Goal: Task Accomplishment & Management: Use online tool/utility

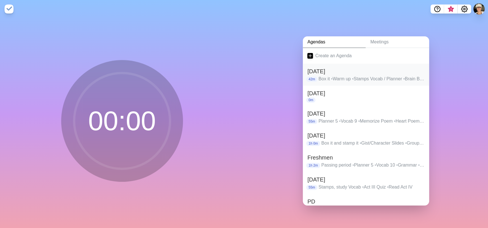
drag, startPoint x: 397, startPoint y: 68, endPoint x: 374, endPoint y: 69, distance: 22.8
click at [374, 69] on h2 "[DATE]" at bounding box center [365, 71] width 117 height 8
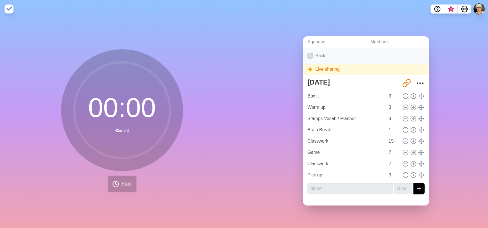
click at [307, 53] on icon at bounding box center [310, 56] width 6 height 6
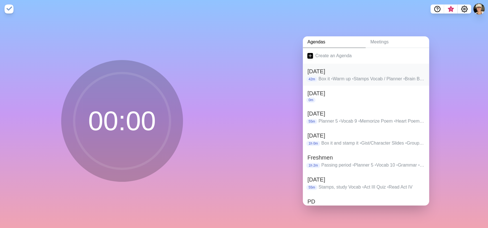
click at [377, 70] on h2 "[DATE]" at bounding box center [365, 71] width 117 height 8
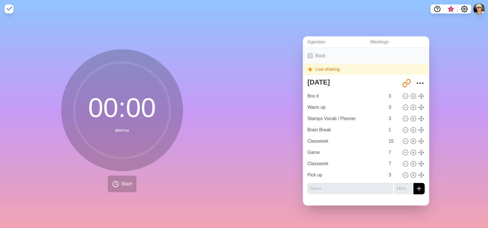
click at [311, 53] on link "Back" at bounding box center [366, 56] width 126 height 16
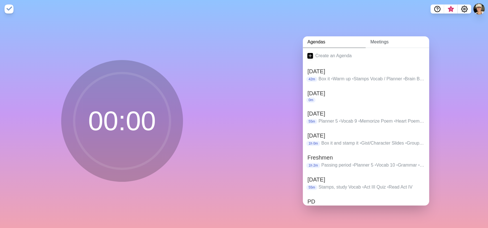
click at [379, 37] on link "Meetings" at bounding box center [396, 42] width 63 height 12
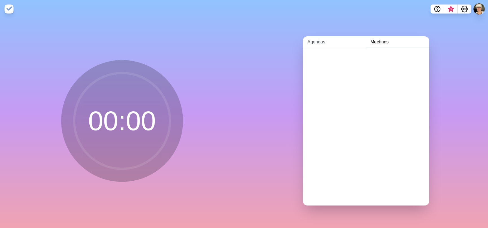
click at [319, 40] on link "Agendas" at bounding box center [334, 42] width 63 height 12
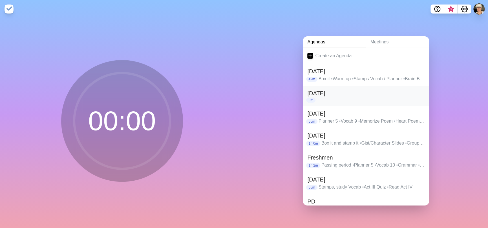
click at [352, 94] on h2 "[DATE]" at bounding box center [365, 93] width 117 height 8
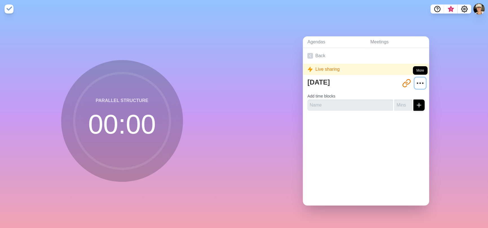
click at [415, 81] on icon "More" at bounding box center [419, 83] width 9 height 9
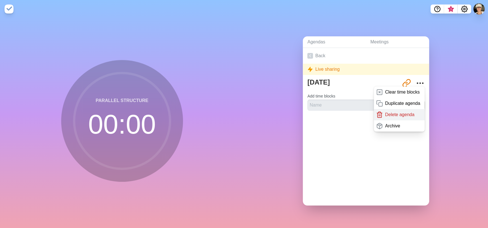
click at [410, 113] on div "Delete agenda" at bounding box center [399, 114] width 51 height 11
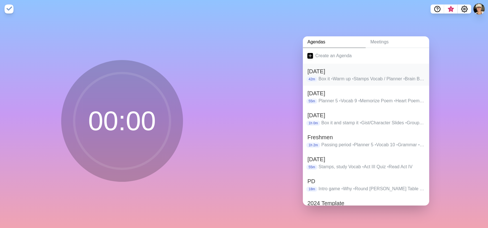
click at [408, 70] on h2 "[DATE]" at bounding box center [365, 71] width 117 height 8
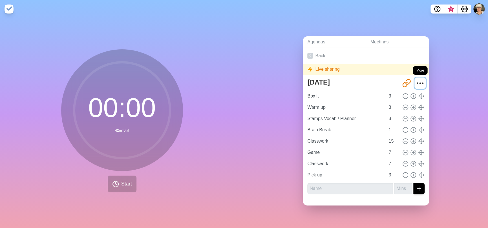
click at [415, 80] on icon "More" at bounding box center [419, 83] width 9 height 9
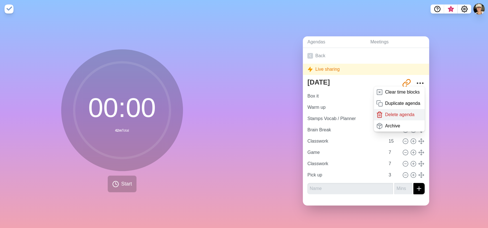
click at [403, 112] on p "Delete agenda" at bounding box center [399, 114] width 29 height 7
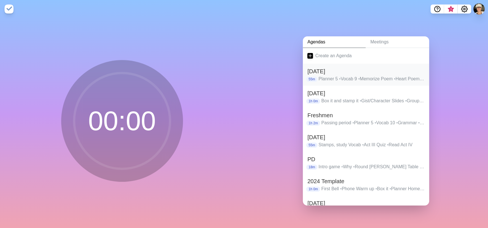
click at [402, 75] on p "Planner 5 • Vocab 9 • Memorize Poem • Heart Poem/Lit paper • TPCASTT" at bounding box center [371, 78] width 106 height 7
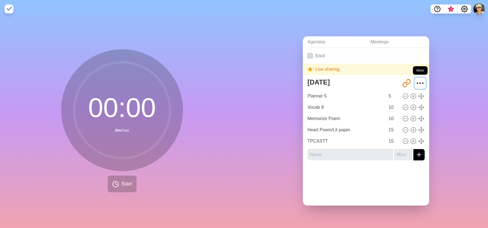
click at [415, 79] on icon "More" at bounding box center [419, 83] width 9 height 9
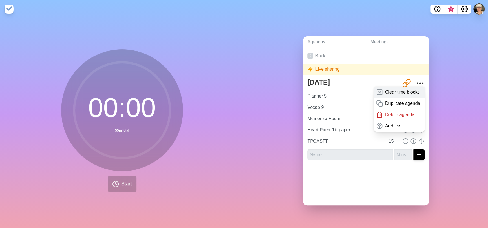
click at [402, 92] on p "Clear time blocks" at bounding box center [402, 92] width 35 height 7
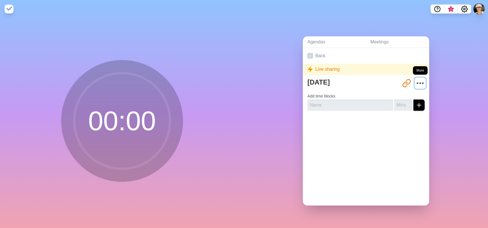
click at [415, 79] on icon "More" at bounding box center [419, 83] width 9 height 9
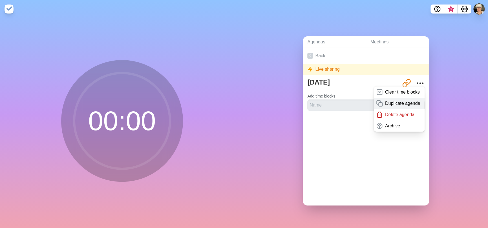
click at [402, 101] on p "Duplicate agenda" at bounding box center [402, 103] width 35 height 7
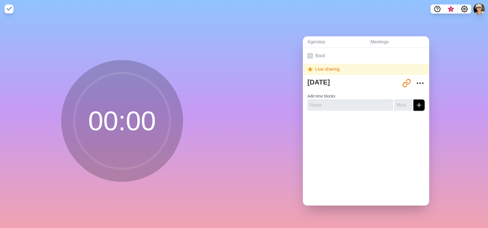
type textarea "[DATE] copy"
type input "[URL][DOMAIN_NAME]"
click at [415, 80] on icon "More" at bounding box center [419, 83] width 9 height 9
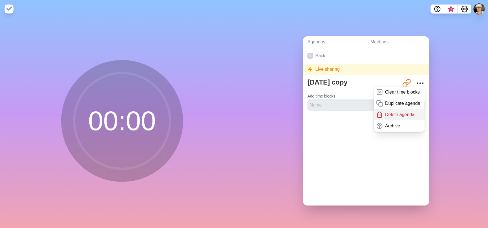
click at [406, 114] on p "Delete agenda" at bounding box center [399, 114] width 29 height 7
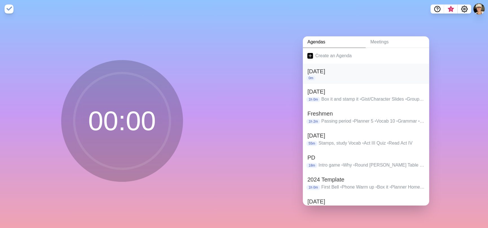
click at [408, 75] on div "0m" at bounding box center [365, 77] width 117 height 5
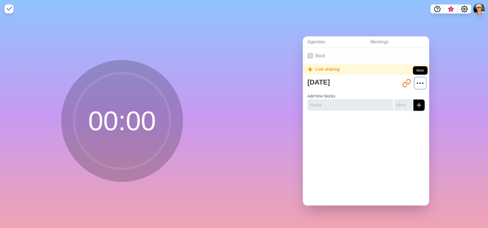
click at [415, 79] on icon "More" at bounding box center [419, 83] width 9 height 9
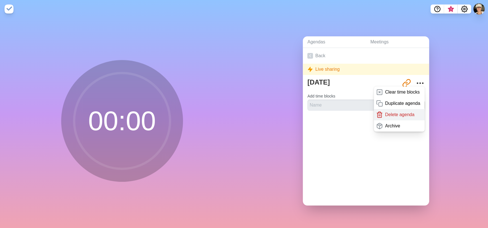
click at [410, 112] on div "Delete agenda" at bounding box center [399, 114] width 51 height 11
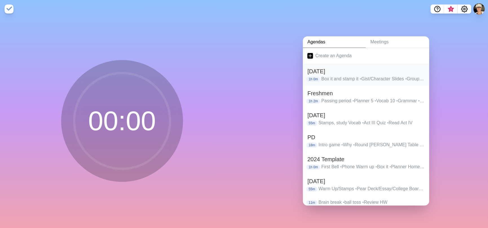
click at [410, 76] on p "Box it and stamp it • Gist/Character Slides • Group Gist catchup • Pixar Theme" at bounding box center [372, 78] width 103 height 7
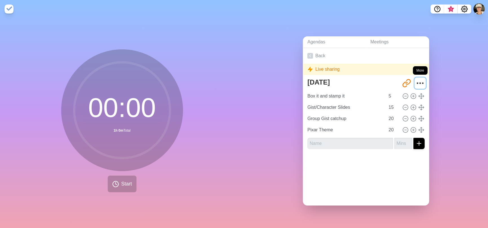
click at [415, 80] on icon "More" at bounding box center [419, 83] width 9 height 9
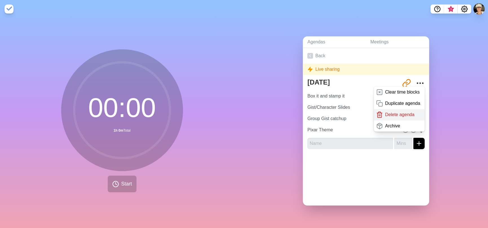
click at [410, 111] on div "Delete agenda" at bounding box center [399, 114] width 51 height 11
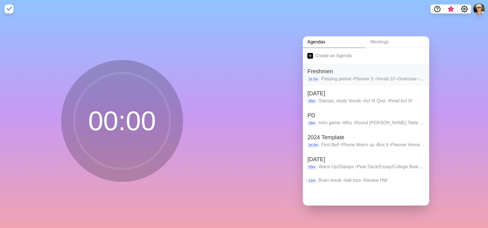
click at [410, 75] on p "Passing period • Planner 5 • Vocab 10 • Grammar • Who Am I • Of Mice and Men" at bounding box center [372, 78] width 103 height 7
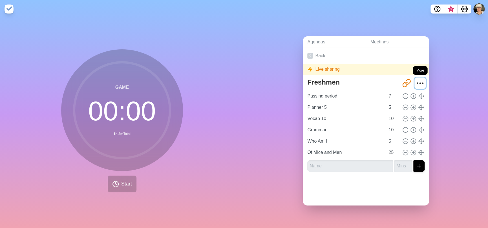
click at [416, 80] on icon "More" at bounding box center [419, 83] width 9 height 9
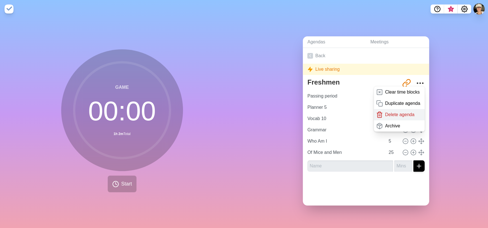
click at [415, 110] on div "Delete agenda" at bounding box center [399, 114] width 51 height 11
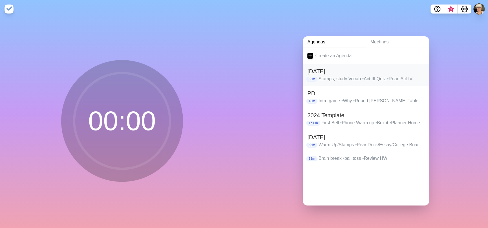
click at [416, 69] on h2 "[DATE]" at bounding box center [365, 71] width 117 height 8
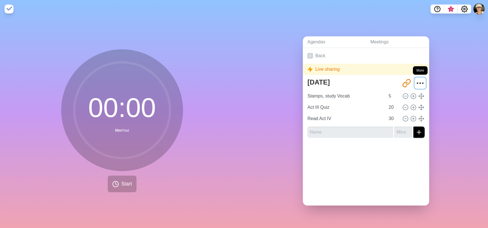
click at [415, 83] on icon "More" at bounding box center [419, 83] width 9 height 9
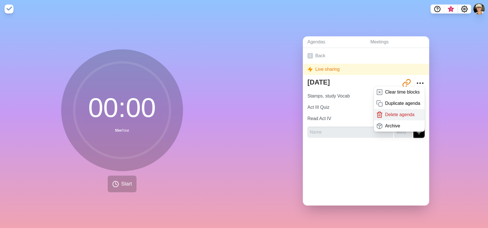
click at [413, 109] on div "Delete agenda" at bounding box center [399, 114] width 51 height 11
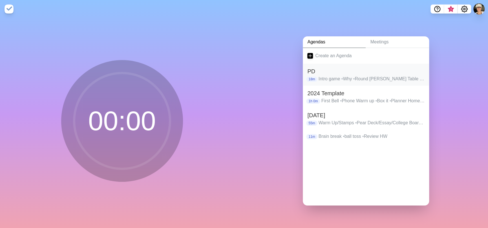
click at [414, 72] on h2 "PD" at bounding box center [365, 71] width 117 height 8
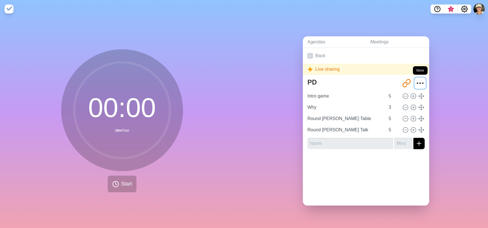
click at [416, 83] on icon "More" at bounding box center [419, 83] width 9 height 9
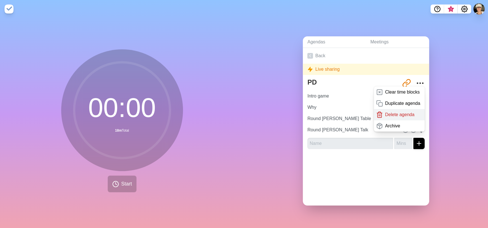
click at [408, 110] on div "Delete agenda" at bounding box center [399, 114] width 51 height 11
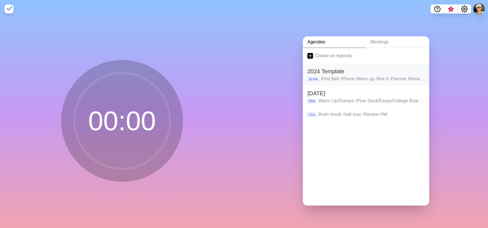
click at [411, 70] on h2 "2024 Template" at bounding box center [365, 71] width 117 height 8
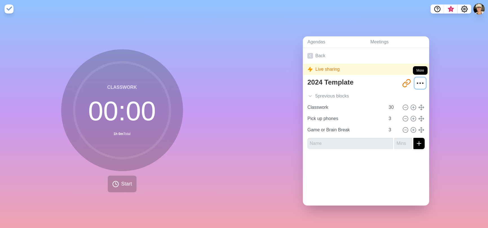
click at [415, 81] on icon "More" at bounding box center [419, 83] width 9 height 9
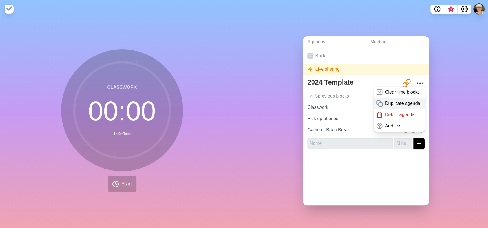
click at [409, 100] on p "Duplicate agenda" at bounding box center [402, 103] width 35 height 7
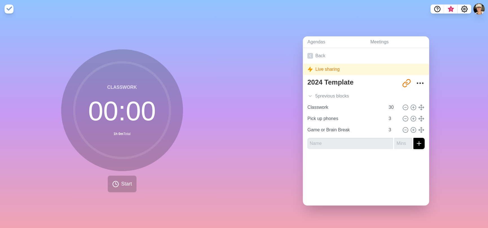
type textarea "2024 Template copy"
type input "http://timeblocks.co/3O9QSY732ovvJi3w43qv"
click at [414, 77] on button "More" at bounding box center [419, 82] width 11 height 11
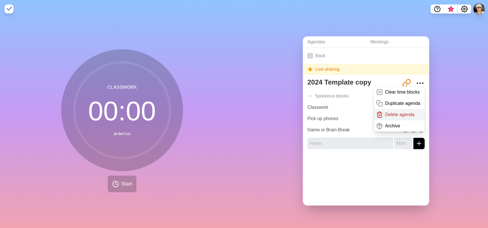
click at [408, 110] on div "Delete agenda" at bounding box center [399, 114] width 51 height 11
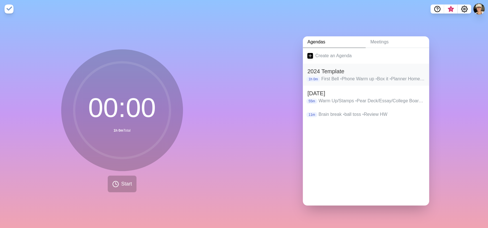
click at [412, 72] on h2 "2024 Template" at bounding box center [365, 71] width 117 height 8
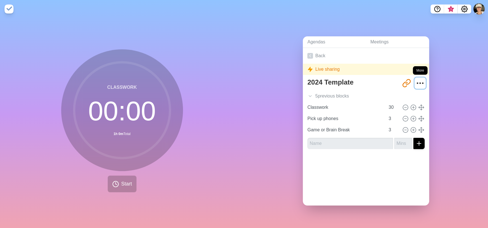
click at [415, 82] on icon "More" at bounding box center [419, 83] width 9 height 9
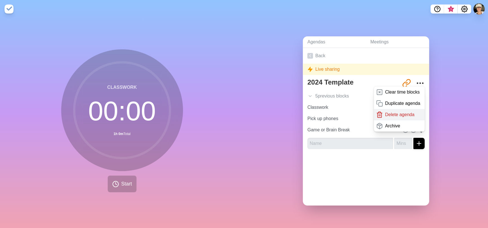
click at [408, 112] on div "Delete agenda" at bounding box center [399, 114] width 51 height 11
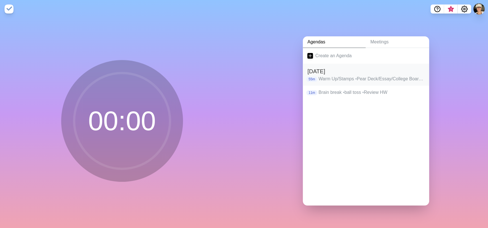
click at [408, 77] on p "Warm Up/Stamps • Pear Deck/Essay/College Board • Essay Peer edit and review • A…" at bounding box center [371, 78] width 106 height 7
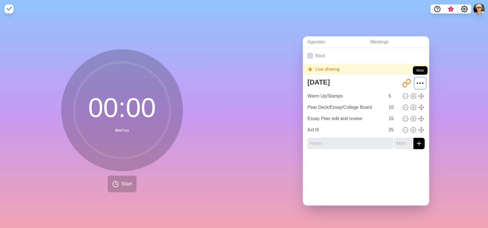
click at [415, 83] on icon "More" at bounding box center [419, 83] width 9 height 9
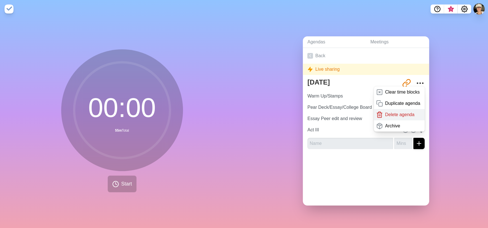
click at [409, 110] on div "Delete agenda" at bounding box center [399, 114] width 51 height 11
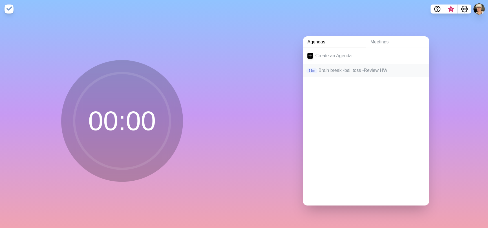
click at [413, 67] on p "Brain break • ball toss • Review HW" at bounding box center [371, 70] width 106 height 7
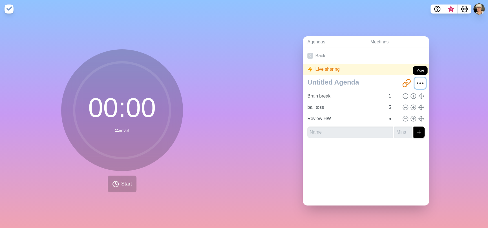
click at [415, 79] on icon "More" at bounding box center [419, 83] width 9 height 9
click at [415, 81] on icon "More" at bounding box center [419, 83] width 9 height 9
click at [415, 79] on icon "More" at bounding box center [419, 83] width 9 height 9
click at [415, 80] on icon "More" at bounding box center [419, 83] width 9 height 9
click at [411, 67] on div "Live sharing" at bounding box center [366, 69] width 126 height 11
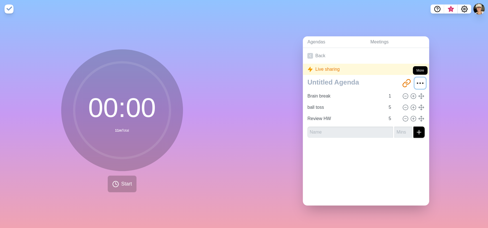
click at [415, 79] on icon "More" at bounding box center [419, 83] width 9 height 9
click at [415, 84] on icon "More" at bounding box center [419, 83] width 9 height 9
click at [402, 94] on icon at bounding box center [405, 96] width 6 height 6
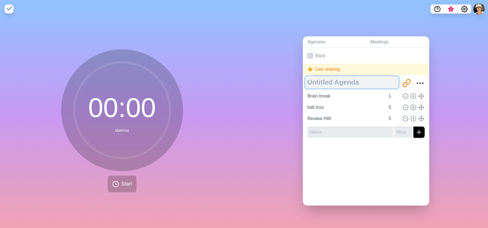
click at [351, 80] on textarea at bounding box center [352, 82] width 94 height 12
type textarea "AP Juniors"
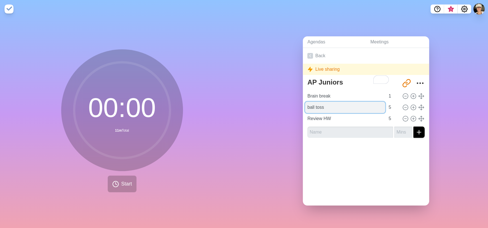
drag, startPoint x: 345, startPoint y: 105, endPoint x: 342, endPoint y: 105, distance: 3.7
click at [345, 105] on input "ball toss" at bounding box center [345, 107] width 80 height 11
click at [342, 105] on input "ball toss" at bounding box center [345, 107] width 80 height 11
drag, startPoint x: 341, startPoint y: 105, endPoint x: 268, endPoint y: 106, distance: 73.5
click at [268, 106] on div "Agendas Meetings Back Live sharing AP Juniors http://timeblocks.co/-O4uwbKbMFlQ…" at bounding box center [366, 123] width 244 height 210
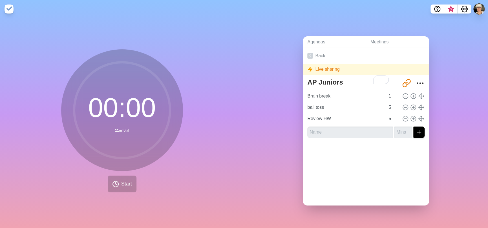
click at [268, 106] on div "Agendas Meetings Back Live sharing AP Juniors http://timeblocks.co/-O4uwbKbMFlQ…" at bounding box center [366, 123] width 244 height 210
click at [325, 105] on input "ball toss" at bounding box center [345, 107] width 80 height 11
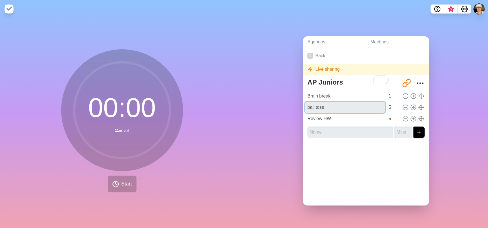
drag, startPoint x: 325, startPoint y: 105, endPoint x: 300, endPoint y: 106, distance: 25.1
click at [303, 106] on div "AP Juniors http://timeblocks.co/-O4uwbKbMFlQ2w9qqueO Brain break 1 ball toss 5 …" at bounding box center [366, 109] width 126 height 66
type input "Scattergories"
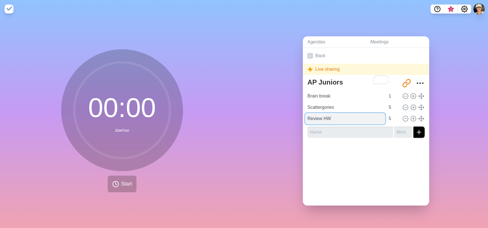
click at [333, 118] on input "Review HW" at bounding box center [345, 118] width 80 height 11
drag, startPoint x: 332, startPoint y: 117, endPoint x: 292, endPoint y: 117, distance: 40.0
click at [292, 117] on div "Agendas Meetings Back Live sharing AP Juniors http://timeblocks.co/-O4uwbKbMFlQ…" at bounding box center [366, 123] width 244 height 210
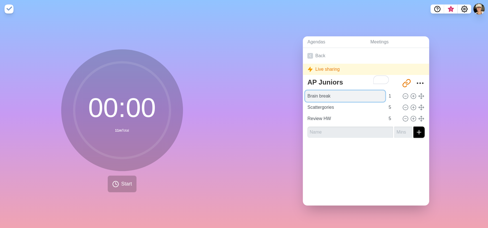
click at [327, 94] on input "Brain break" at bounding box center [345, 95] width 80 height 11
drag, startPoint x: 328, startPoint y: 92, endPoint x: 255, endPoint y: 95, distance: 73.0
click at [255, 94] on div "Agendas Meetings Back Live sharing AP Juniors http://timeblocks.co/-O4uwbKbMFlQ…" at bounding box center [366, 123] width 244 height 210
type input "Warm Up"
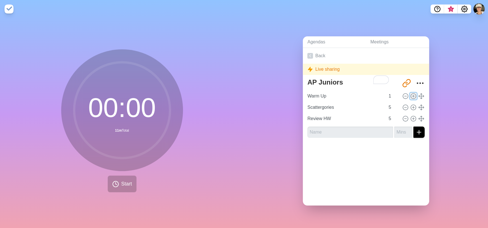
click at [410, 94] on icon at bounding box center [413, 96] width 6 height 6
click at [386, 96] on input "1" at bounding box center [393, 95] width 14 height 11
click at [392, 90] on input "1" at bounding box center [393, 95] width 14 height 11
click at [390, 90] on input "2" at bounding box center [393, 95] width 14 height 11
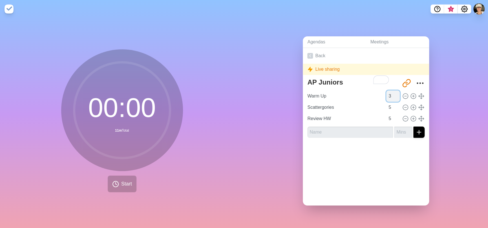
click at [390, 90] on input "3" at bounding box center [393, 95] width 14 height 11
click at [390, 90] on input "4" at bounding box center [393, 95] width 14 height 11
type input "5"
click at [390, 90] on input "5" at bounding box center [393, 95] width 14 height 11
click at [353, 116] on input "Review HW" at bounding box center [345, 118] width 80 height 11
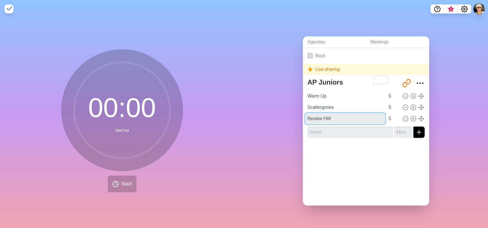
drag, startPoint x: 341, startPoint y: 114, endPoint x: 256, endPoint y: 114, distance: 84.8
click at [256, 114] on div "Agendas Meetings Back Live sharing AP Juniors http://timeblocks.co/-O4uwbKbMFlQ…" at bounding box center [366, 123] width 244 height 210
type input "V"
type input "Hyperbole"
click at [387, 116] on input "5" at bounding box center [393, 118] width 14 height 11
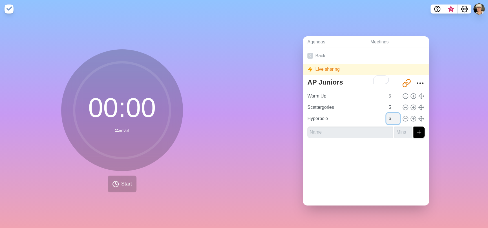
click at [390, 114] on input "6" at bounding box center [393, 118] width 14 height 11
click at [390, 114] on input "7" at bounding box center [393, 118] width 14 height 11
click at [390, 114] on input "8" at bounding box center [393, 118] width 14 height 11
click at [390, 114] on input "9" at bounding box center [393, 118] width 14 height 11
click at [390, 113] on input "10" at bounding box center [393, 118] width 14 height 11
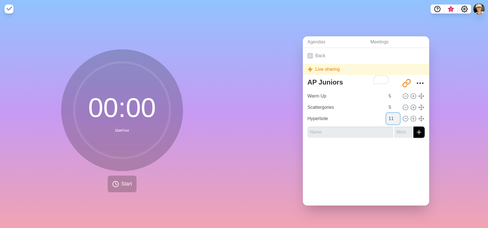
click at [390, 113] on input "11" at bounding box center [393, 118] width 14 height 11
type input "12"
click at [390, 113] on input "12" at bounding box center [393, 118] width 14 height 11
click at [335, 127] on input "text" at bounding box center [350, 131] width 86 height 11
type input "Soapstone Explain"
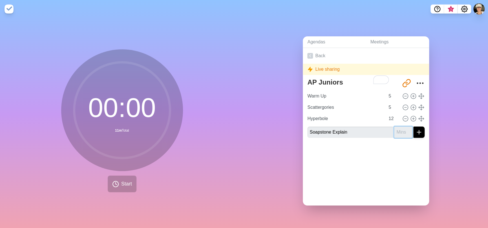
click at [394, 126] on input "number" at bounding box center [403, 131] width 18 height 11
type input "10"
click at [415, 130] on icon "submit" at bounding box center [418, 132] width 7 height 7
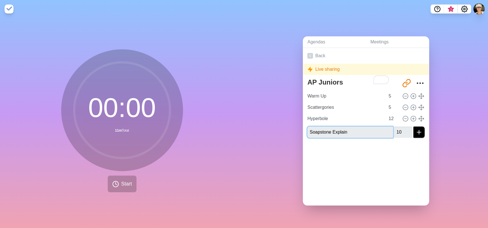
click at [372, 130] on input "Soapstone Explain" at bounding box center [350, 131] width 86 height 11
click at [319, 66] on div "Live sharing" at bounding box center [366, 69] width 126 height 11
click at [318, 66] on div "Live sharing" at bounding box center [366, 69] width 126 height 11
click at [307, 66] on icon at bounding box center [310, 69] width 6 height 6
click at [320, 65] on div "Live sharing" at bounding box center [366, 69] width 126 height 11
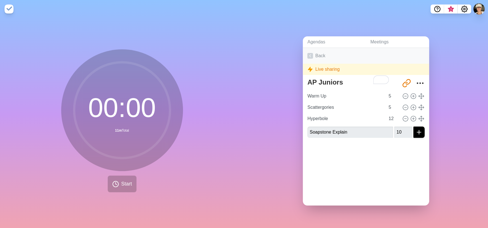
click at [309, 54] on polyline at bounding box center [309, 55] width 1 height 3
drag, startPoint x: 301, startPoint y: 54, endPoint x: 312, endPoint y: 54, distance: 11.3
click at [303, 54] on link "Back" at bounding box center [366, 56] width 126 height 16
click at [312, 54] on link "Back" at bounding box center [366, 56] width 126 height 16
click at [313, 55] on link "Back" at bounding box center [366, 56] width 126 height 16
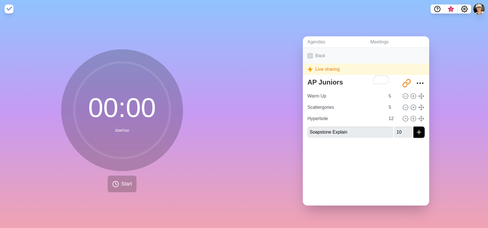
click at [321, 53] on link "Back" at bounding box center [366, 56] width 126 height 16
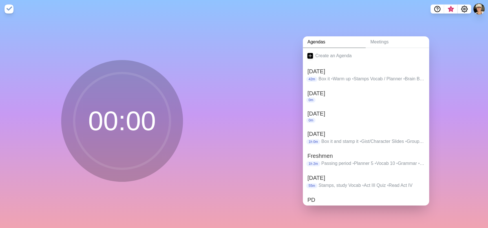
scroll to position [108, 0]
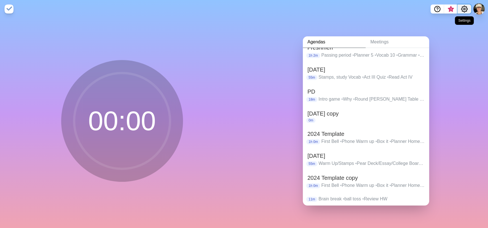
click at [462, 8] on icon "Settings" at bounding box center [464, 9] width 6 height 6
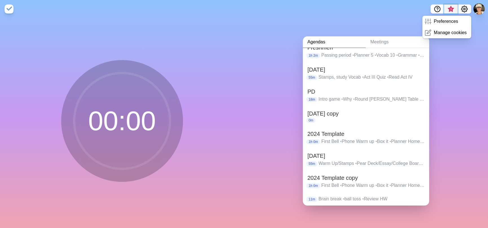
click at [452, 8] on span "3" at bounding box center [450, 9] width 5 height 5
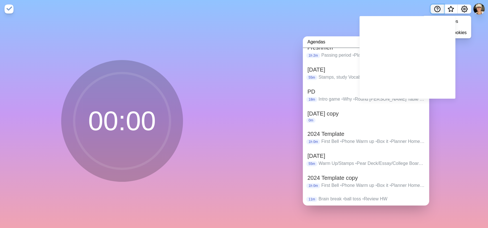
click at [438, 8] on icon "Help" at bounding box center [437, 9] width 7 height 7
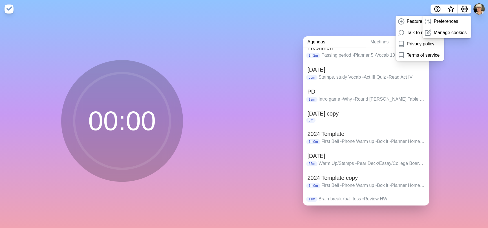
click at [419, 9] on nav "Feature request Talk to me Privacy policy Terms of service Preferences Manage c…" at bounding box center [244, 9] width 488 height 18
click at [466, 11] on icon "Settings" at bounding box center [464, 9] width 7 height 7
click at [468, 52] on div "Agendas Meetings Create an Agenda Sept 2024 42m Box it • Warm up • Stamps Vocab…" at bounding box center [366, 123] width 244 height 210
click at [347, 26] on div "Agendas Meetings Create an Agenda Sept 2024 42m Box it • Warm up • Stamps Vocab…" at bounding box center [366, 123] width 244 height 210
drag, startPoint x: 371, startPoint y: 55, endPoint x: 374, endPoint y: 54, distance: 3.0
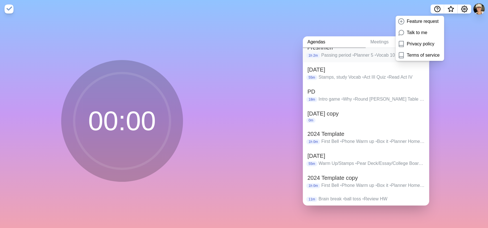
click at [373, 54] on p "Passing period • Planner 5 • Vocab 10 • Grammar • Who Am I • Of Mice and Men" at bounding box center [372, 55] width 103 height 7
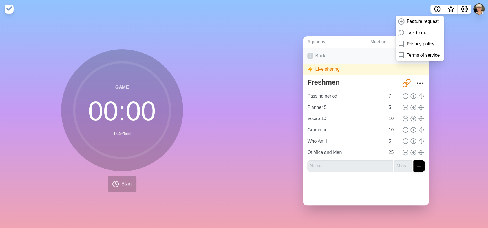
click at [315, 53] on link "Back" at bounding box center [366, 56] width 126 height 16
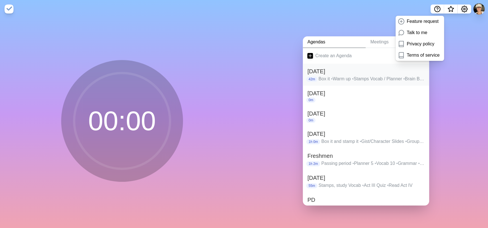
click at [407, 73] on h2 "[DATE]" at bounding box center [365, 71] width 117 height 8
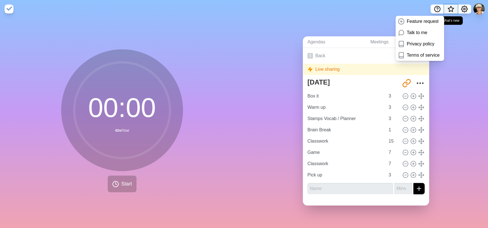
click at [451, 9] on span "What’s new" at bounding box center [450, 9] width 3 height 3
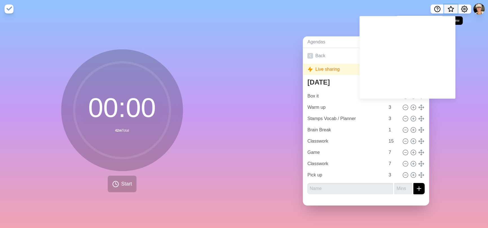
click at [451, 9] on span "What’s new" at bounding box center [450, 9] width 3 height 3
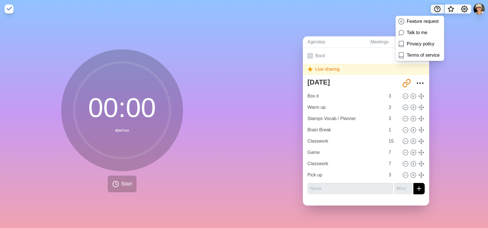
click at [439, 10] on circle "Help" at bounding box center [437, 9] width 6 height 6
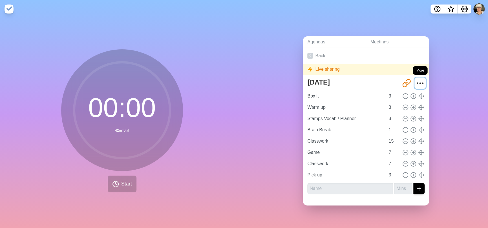
click at [415, 79] on icon "More" at bounding box center [419, 83] width 9 height 9
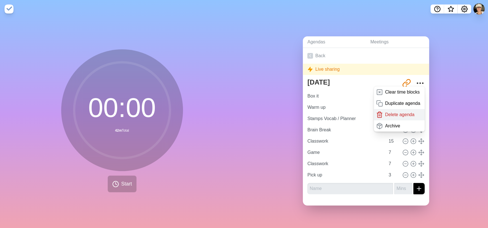
click at [405, 114] on p "Delete agenda" at bounding box center [399, 114] width 29 height 7
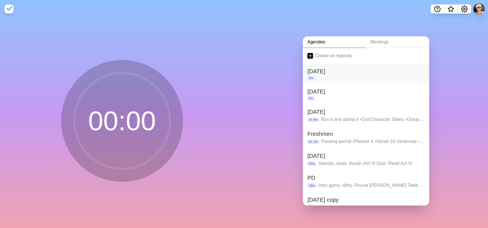
click at [417, 70] on h2 "[DATE]" at bounding box center [365, 71] width 117 height 8
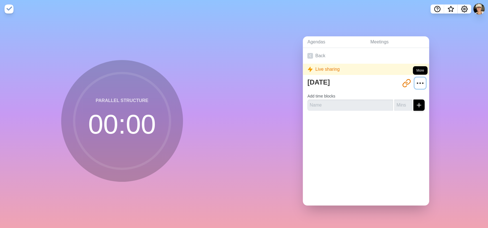
click at [415, 79] on icon "More" at bounding box center [419, 83] width 9 height 9
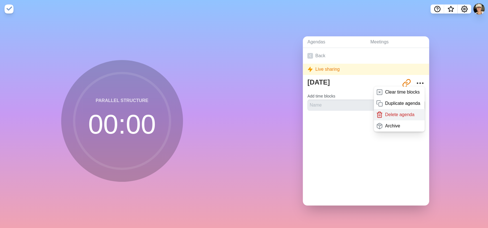
click at [403, 111] on p "Delete agenda" at bounding box center [399, 114] width 29 height 7
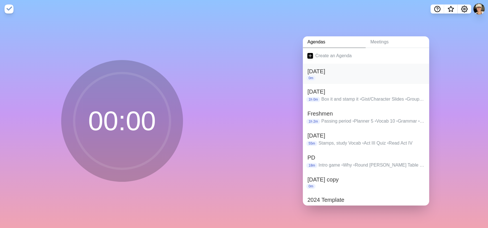
click at [410, 72] on h2 "[DATE]" at bounding box center [365, 71] width 117 height 8
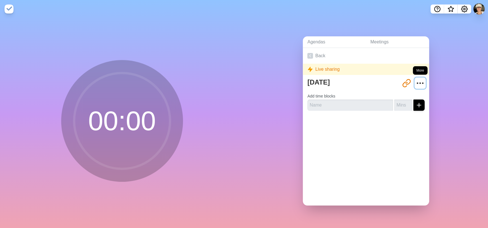
click at [415, 82] on icon "More" at bounding box center [419, 83] width 9 height 9
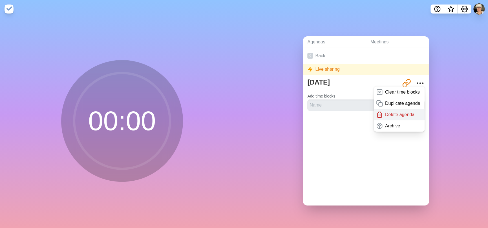
click at [409, 113] on div "Delete agenda" at bounding box center [399, 114] width 51 height 11
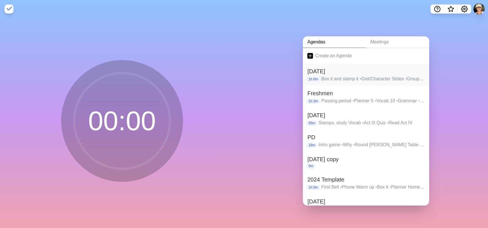
click at [416, 75] on p "Box it and stamp it • Gist/Character Slides • Group Gist catchup • Pixar Theme" at bounding box center [372, 78] width 103 height 7
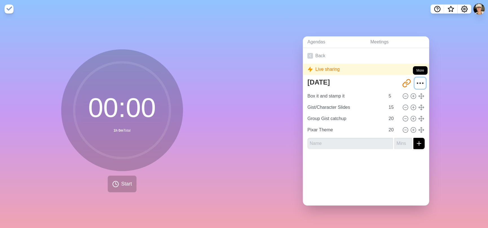
click at [415, 79] on icon "More" at bounding box center [419, 83] width 9 height 9
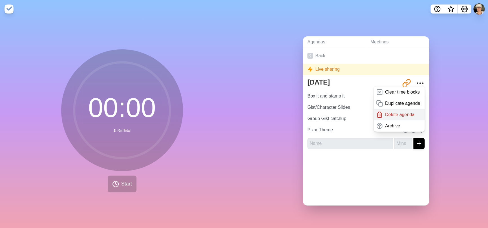
click at [407, 111] on div "Delete agenda" at bounding box center [399, 114] width 51 height 11
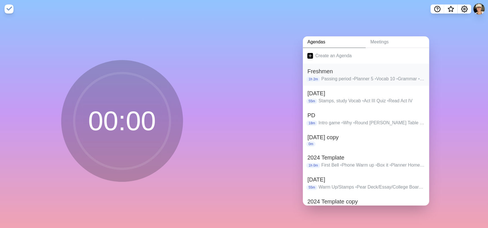
click at [415, 72] on h2 "Freshmen" at bounding box center [365, 71] width 117 height 8
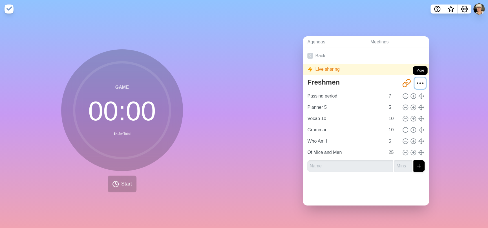
click at [422, 83] on circle "More" at bounding box center [422, 83] width 1 height 1
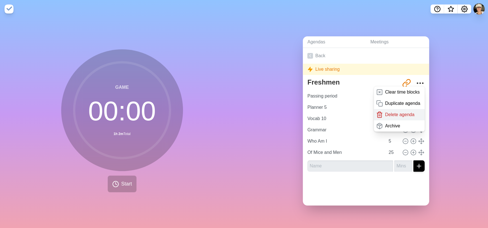
click at [400, 112] on p "Delete agenda" at bounding box center [399, 114] width 29 height 7
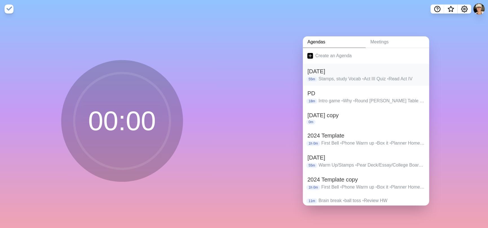
click at [414, 67] on h2 "[DATE]" at bounding box center [365, 71] width 117 height 8
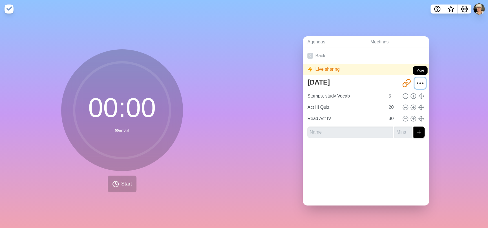
click at [415, 82] on icon "More" at bounding box center [419, 83] width 9 height 9
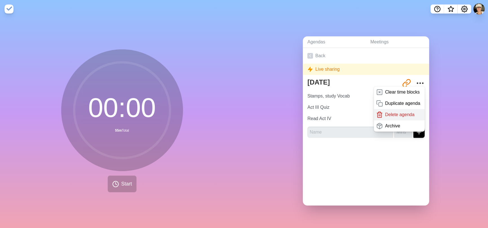
click at [401, 114] on p "Delete agenda" at bounding box center [399, 114] width 29 height 7
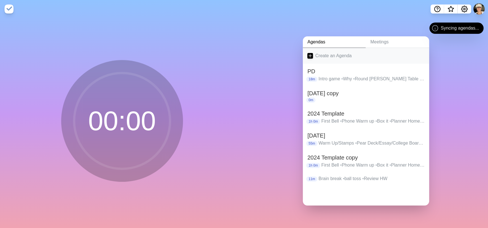
drag, startPoint x: 331, startPoint y: 50, endPoint x: 317, endPoint y: 54, distance: 13.8
click at [317, 54] on link "Create an Agenda" at bounding box center [366, 56] width 126 height 16
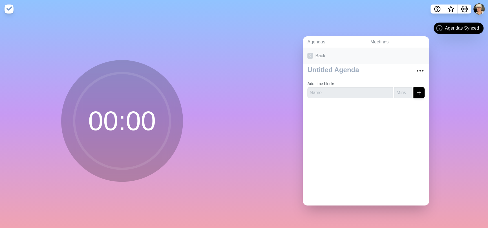
click at [317, 55] on link "Back" at bounding box center [366, 56] width 126 height 16
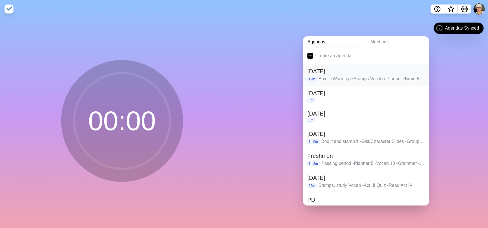
click at [407, 70] on h2 "[DATE]" at bounding box center [365, 71] width 117 height 8
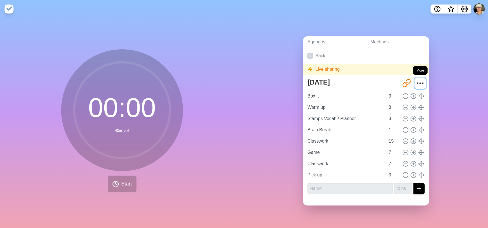
click at [415, 79] on icon "More" at bounding box center [419, 83] width 9 height 9
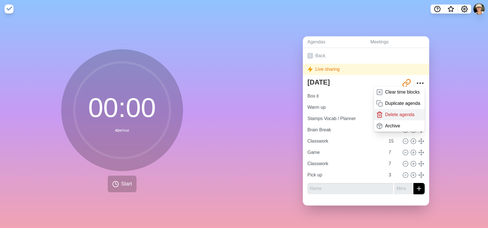
click at [396, 114] on p "Delete agenda" at bounding box center [399, 114] width 29 height 7
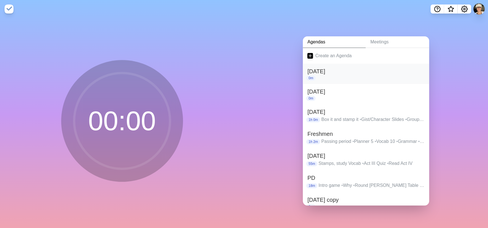
click at [379, 75] on div "0m" at bounding box center [365, 77] width 117 height 5
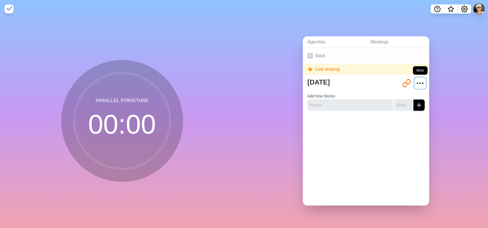
click at [415, 79] on icon "More" at bounding box center [419, 83] width 9 height 9
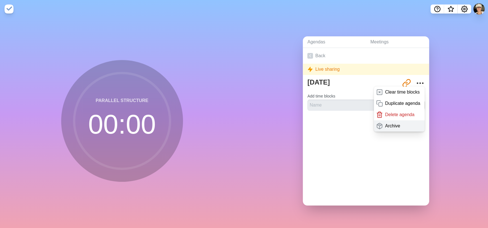
click at [392, 126] on div "Archive" at bounding box center [399, 125] width 51 height 11
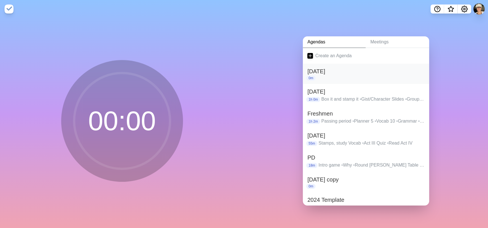
click at [415, 75] on div "0m" at bounding box center [365, 77] width 117 height 5
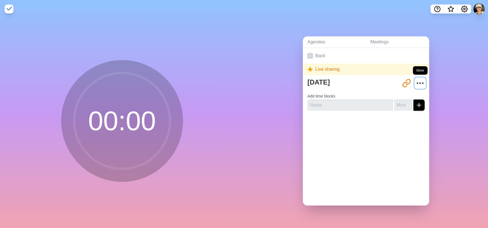
click at [419, 83] on circle "More" at bounding box center [419, 83] width 1 height 1
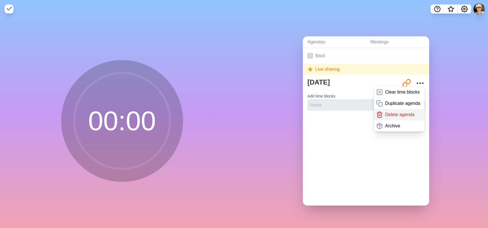
drag, startPoint x: 397, startPoint y: 125, endPoint x: 402, endPoint y: 111, distance: 15.0
click at [397, 125] on div "Archive" at bounding box center [399, 125] width 51 height 11
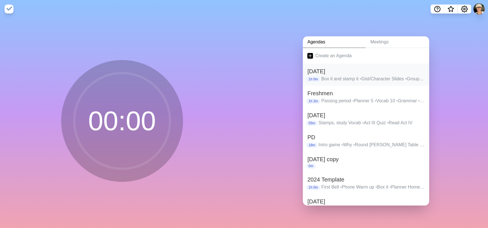
click at [412, 75] on p "Box it and stamp it • Gist/Character Slides • Group Gist catchup • Pixar Theme" at bounding box center [372, 78] width 103 height 7
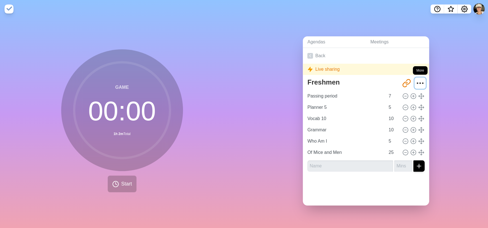
click at [415, 84] on icon "More" at bounding box center [419, 83] width 9 height 9
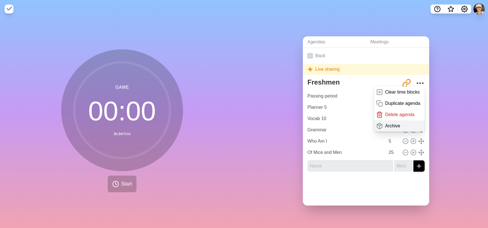
click at [404, 124] on div "Archive" at bounding box center [399, 125] width 51 height 11
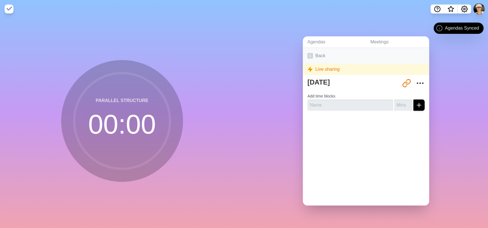
click at [307, 53] on icon at bounding box center [310, 56] width 6 height 6
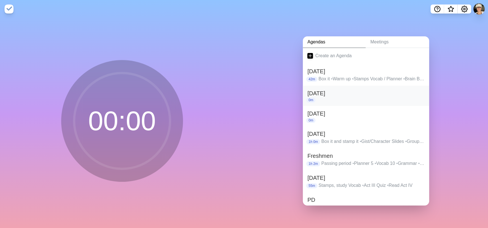
scroll to position [108, 0]
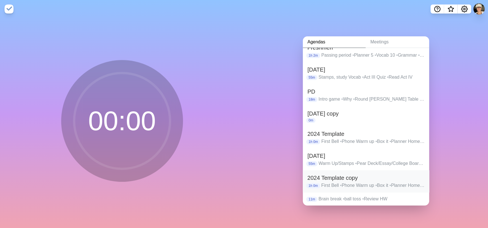
click at [408, 177] on h2 "2024 Template copy" at bounding box center [365, 178] width 117 height 8
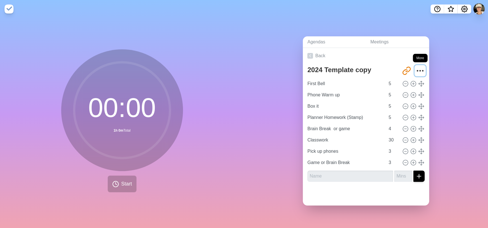
click at [415, 66] on icon "More" at bounding box center [419, 70] width 9 height 9
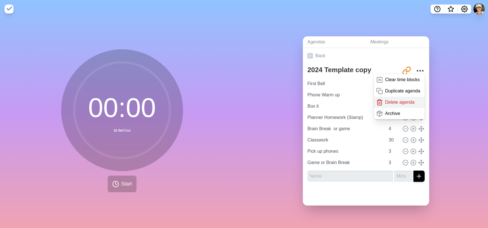
click at [396, 99] on p "Delete agenda" at bounding box center [399, 102] width 29 height 7
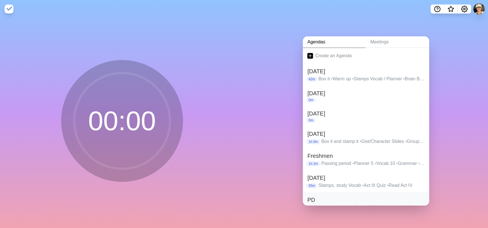
click at [385, 196] on h2 "PD" at bounding box center [365, 200] width 117 height 8
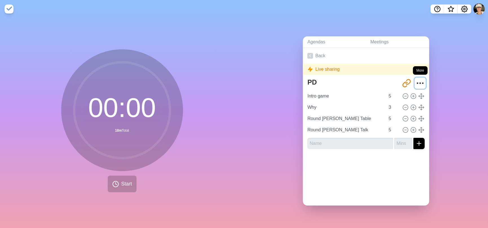
click at [415, 79] on icon "More" at bounding box center [419, 83] width 9 height 9
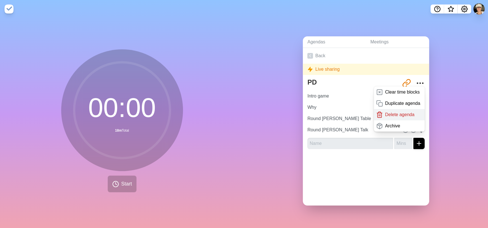
click at [399, 112] on p "Delete agenda" at bounding box center [399, 114] width 29 height 7
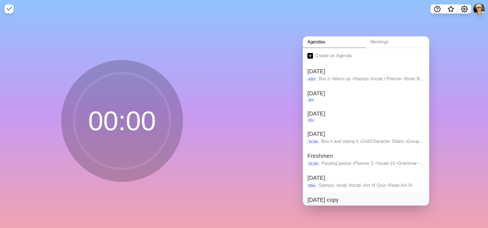
click at [333, 197] on h2 "[DATE] copy" at bounding box center [365, 200] width 117 height 8
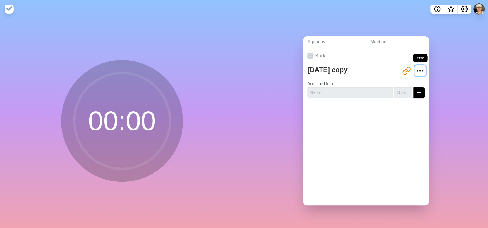
click at [415, 67] on icon "More" at bounding box center [419, 70] width 9 height 9
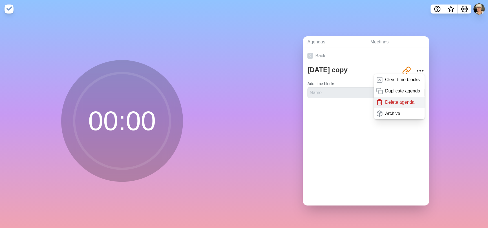
click at [405, 101] on p "Delete agenda" at bounding box center [399, 102] width 29 height 7
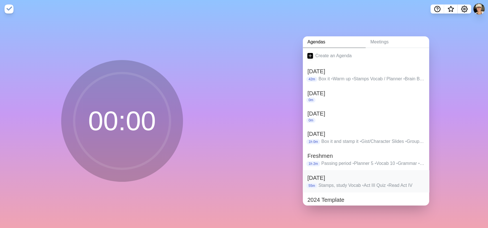
click at [407, 176] on h2 "[DATE]" at bounding box center [365, 178] width 117 height 8
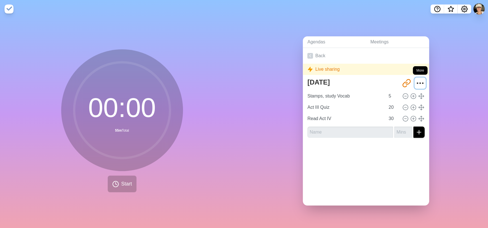
click at [415, 81] on icon "More" at bounding box center [419, 83] width 9 height 9
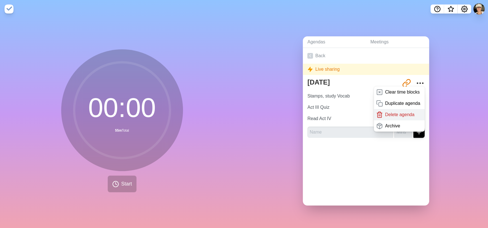
click at [399, 112] on p "Delete agenda" at bounding box center [399, 114] width 29 height 7
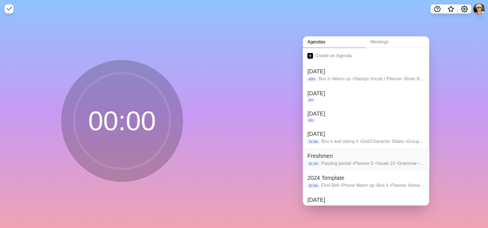
click at [387, 163] on p "Passing period • Planner 5 • Vocab 10 • Grammar • Who Am I • Of Mice and Men" at bounding box center [372, 163] width 103 height 7
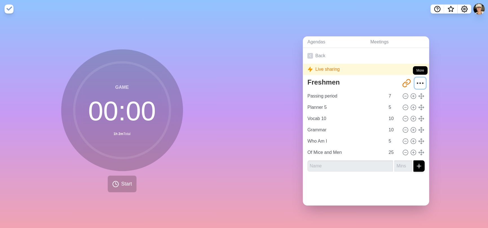
click at [419, 83] on circle "More" at bounding box center [419, 83] width 1 height 1
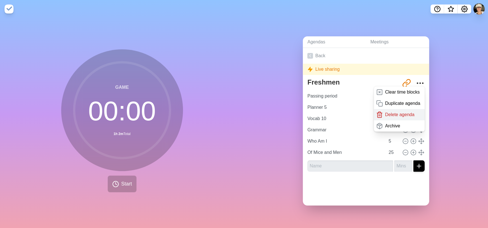
click at [401, 112] on p "Delete agenda" at bounding box center [399, 114] width 29 height 7
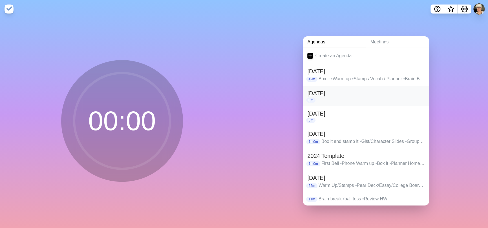
click at [386, 97] on div "0m" at bounding box center [365, 99] width 117 height 5
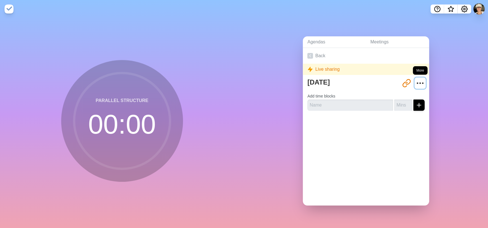
click at [416, 79] on icon "More" at bounding box center [419, 83] width 9 height 9
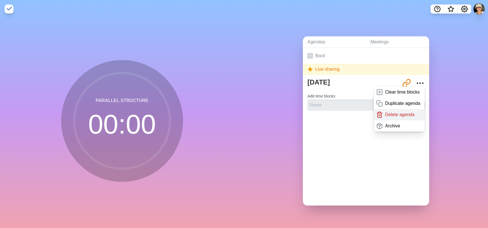
click at [407, 112] on div "Delete agenda" at bounding box center [399, 114] width 51 height 11
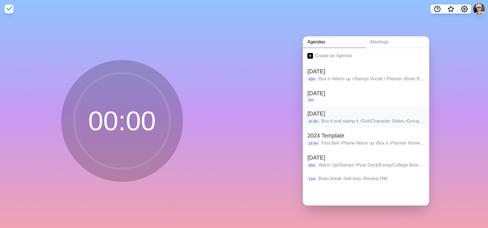
click at [409, 111] on h2 "[DATE]" at bounding box center [365, 113] width 117 height 8
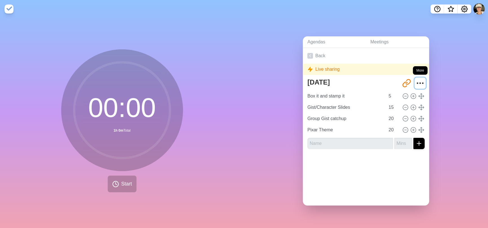
click at [415, 79] on icon "More" at bounding box center [419, 83] width 9 height 9
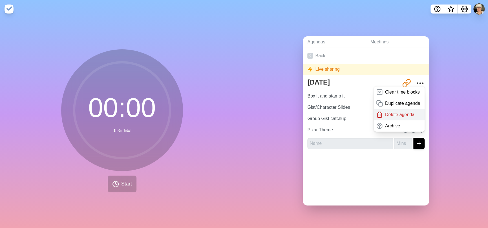
click at [401, 114] on p "Delete agenda" at bounding box center [399, 114] width 29 height 7
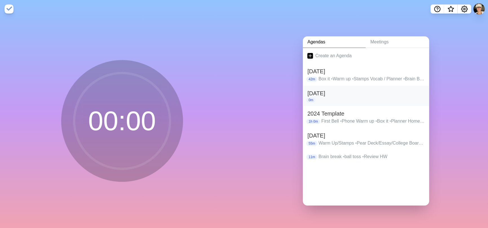
click at [408, 93] on h2 "[DATE]" at bounding box center [365, 93] width 117 height 8
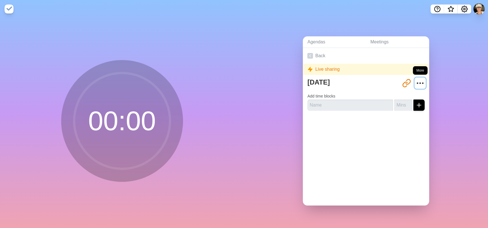
click at [415, 79] on icon "More" at bounding box center [419, 83] width 9 height 9
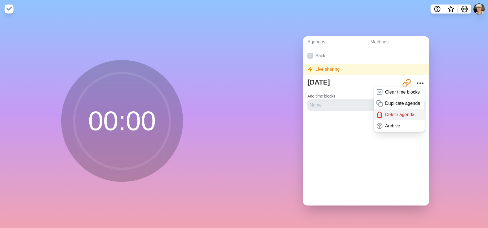
click at [410, 112] on div "Delete agenda" at bounding box center [399, 114] width 51 height 11
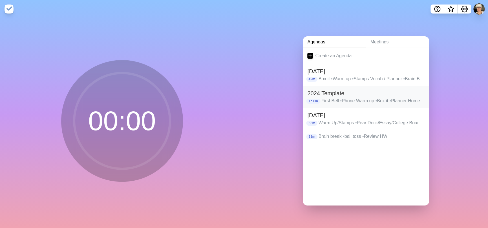
click at [409, 94] on h2 "2024 Template" at bounding box center [365, 93] width 117 height 8
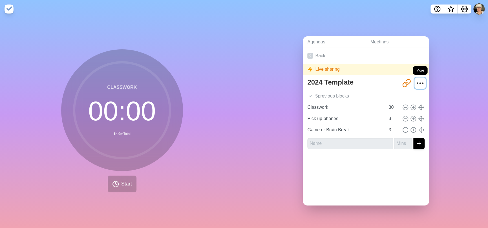
click at [415, 81] on icon "More" at bounding box center [419, 83] width 9 height 9
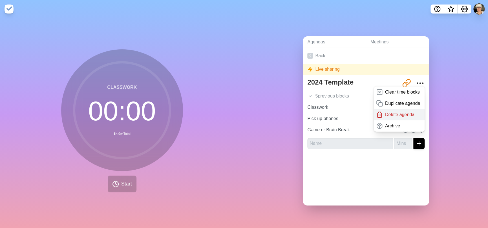
click at [401, 114] on p "Delete agenda" at bounding box center [399, 114] width 29 height 7
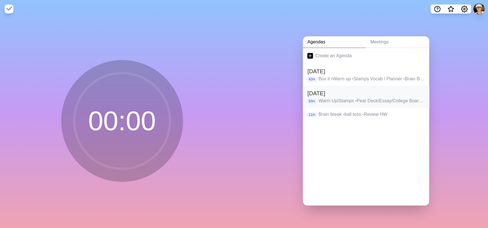
click at [403, 101] on p "Warm Up/Stamps • Pear Deck/Essay/College Board • Essay Peer edit and review • A…" at bounding box center [371, 100] width 106 height 7
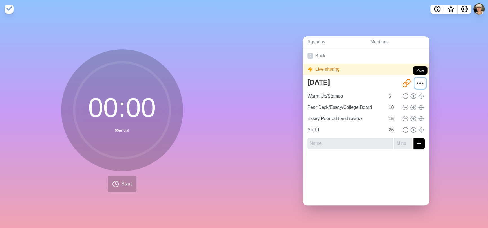
click at [419, 83] on circle "More" at bounding box center [419, 83] width 1 height 1
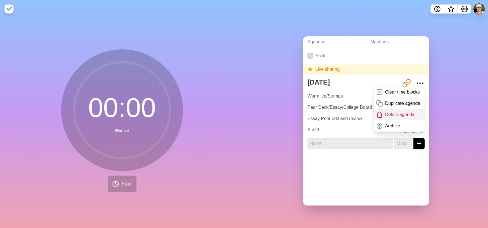
click at [404, 111] on p "Delete agenda" at bounding box center [399, 114] width 29 height 7
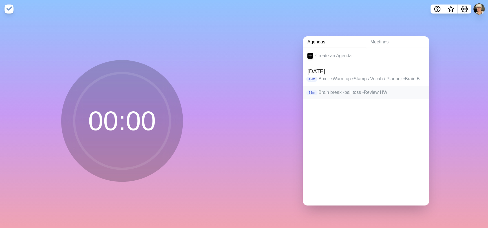
click at [401, 89] on p "Brain break • ball toss • Review HW" at bounding box center [371, 92] width 106 height 7
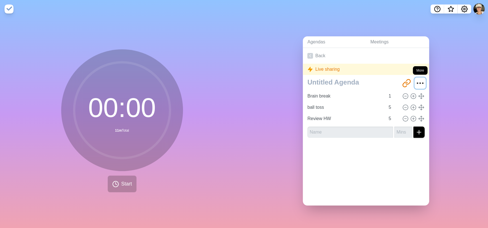
click at [415, 80] on icon "More" at bounding box center [419, 83] width 9 height 9
click at [415, 79] on icon "More" at bounding box center [419, 83] width 9 height 9
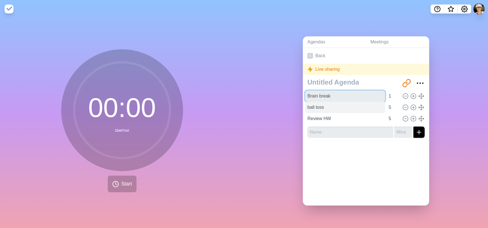
drag, startPoint x: 347, startPoint y: 96, endPoint x: 348, endPoint y: 109, distance: 13.3
click at [348, 109] on div "Brain break 1 ball toss 5 Review HW 5" at bounding box center [365, 107] width 117 height 34
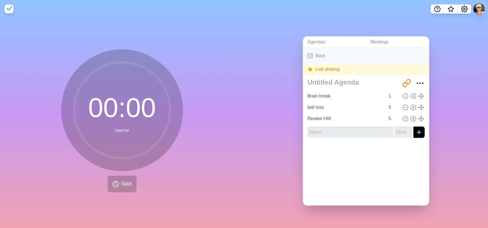
click at [312, 54] on link "Back" at bounding box center [366, 56] width 126 height 16
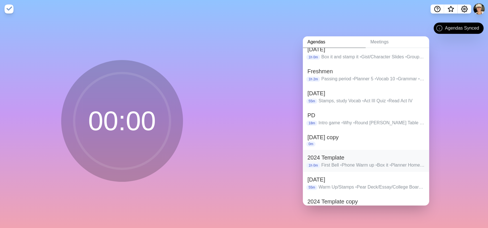
scroll to position [108, 0]
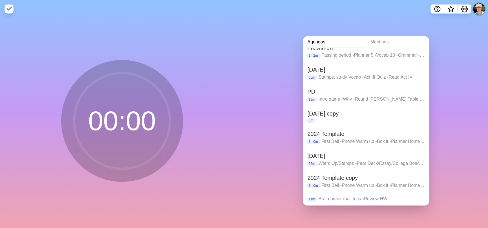
click at [477, 8] on button at bounding box center [479, 9] width 12 height 12
click at [467, 23] on p "Sign out" at bounding box center [470, 21] width 17 height 7
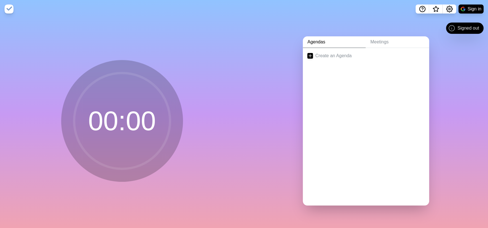
scroll to position [0, 0]
click at [338, 54] on link "Create an Agenda" at bounding box center [366, 56] width 126 height 16
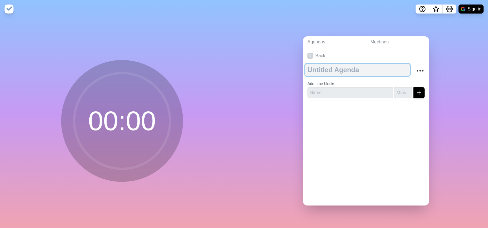
click at [330, 69] on textarea at bounding box center [357, 70] width 105 height 12
type textarea "AP Juniors"
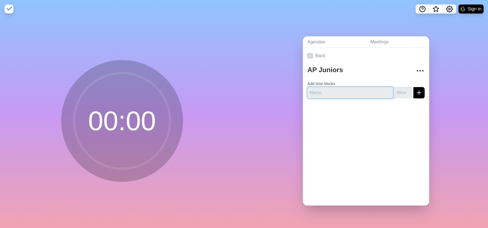
click at [325, 93] on input "text" at bounding box center [350, 92] width 86 height 11
type input "exigence"
click at [394, 88] on input "number" at bounding box center [403, 92] width 18 height 11
type input "7"
click at [415, 89] on icon "submit" at bounding box center [418, 92] width 7 height 7
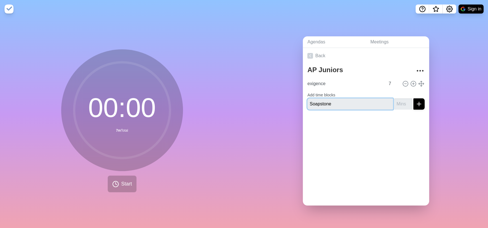
type input "Soapstone"
click at [394, 104] on input "number" at bounding box center [403, 103] width 18 height 11
drag, startPoint x: 392, startPoint y: 102, endPoint x: 376, endPoint y: 102, distance: 15.2
click at [377, 102] on div "Soapstone 5" at bounding box center [365, 103] width 117 height 11
type input "7"
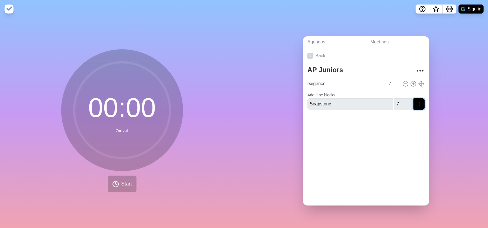
click at [415, 101] on icon "submit" at bounding box center [418, 104] width 7 height 7
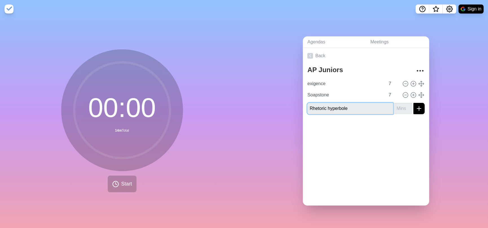
type input "Rhetoric hyperbole"
click at [394, 106] on input "number" at bounding box center [403, 108] width 18 height 11
type input "15"
click at [415, 107] on icon "submit" at bounding box center [418, 108] width 7 height 7
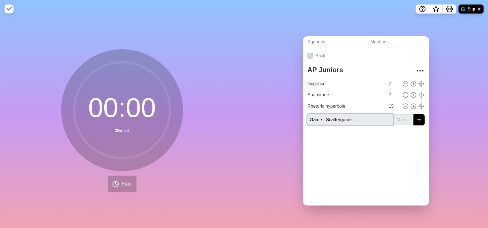
type input "Game - Scattergories"
click at [395, 116] on input "number" at bounding box center [403, 119] width 18 height 11
type input "5"
type input "7"
click at [415, 118] on icon "submit" at bounding box center [418, 119] width 7 height 7
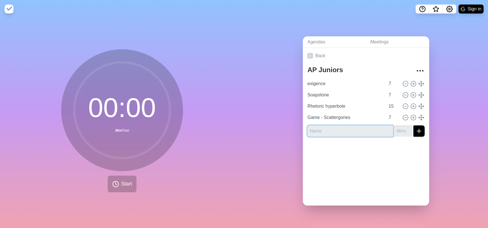
click at [346, 125] on input "text" at bounding box center [350, 130] width 86 height 11
type input "AP collegeboard"
drag, startPoint x: 394, startPoint y: 128, endPoint x: 390, endPoint y: 129, distance: 4.1
click at [394, 129] on input "15" at bounding box center [403, 130] width 18 height 11
drag, startPoint x: 393, startPoint y: 129, endPoint x: 377, endPoint y: 128, distance: 15.8
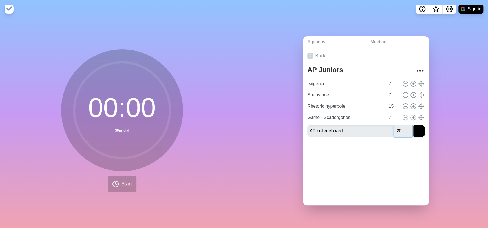
click at [377, 128] on div "AP collegeboard 20" at bounding box center [365, 130] width 117 height 11
drag, startPoint x: 396, startPoint y: 127, endPoint x: 384, endPoint y: 129, distance: 12.8
click at [384, 129] on div "AP collegeboard 20" at bounding box center [365, 130] width 117 height 11
type input "15"
click at [415, 129] on icon "submit" at bounding box center [418, 131] width 7 height 7
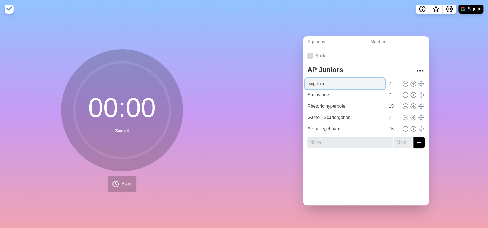
drag, startPoint x: 305, startPoint y: 81, endPoint x: 308, endPoint y: 83, distance: 4.0
click at [308, 83] on input "exigence" at bounding box center [345, 83] width 80 height 11
type input "Exigence"
click at [452, 47] on div "Agendas Meetings Back AP Juniors Exigence 7 Soapstone 7 Rhetoric hyperbole 15 G…" at bounding box center [366, 123] width 244 height 210
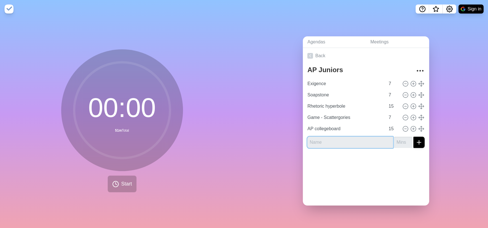
click at [312, 139] on input "text" at bounding box center [350, 142] width 86 height 11
type input "passing period"
click at [394, 137] on input "number" at bounding box center [403, 142] width 18 height 11
type input "5"
click at [370, 156] on div at bounding box center [366, 163] width 126 height 23
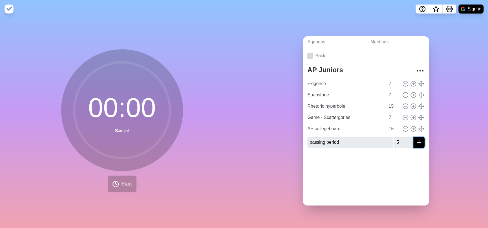
click at [415, 141] on icon "submit" at bounding box center [418, 142] width 7 height 7
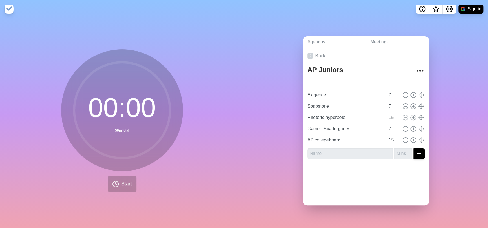
type input "passing period"
type input "5"
type input "Exigence"
type input "Soapstone"
type input "7"
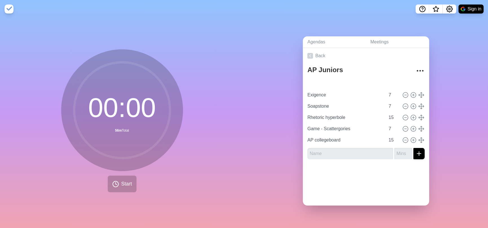
type input "Rhetoric hyperbole"
type input "15"
type input "Game - Scattergories"
type input "7"
type input "AP collegeboard"
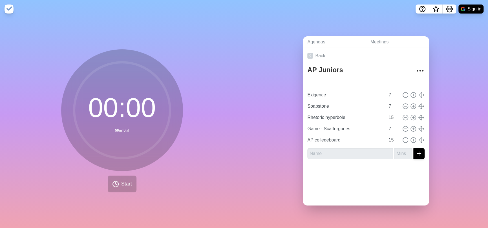
type input "15"
click at [331, 94] on input "Exigence" at bounding box center [345, 94] width 80 height 11
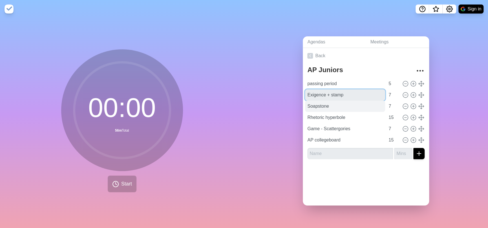
type input "Exigence + stamp"
click at [333, 104] on input "Soapstone" at bounding box center [345, 106] width 80 height 11
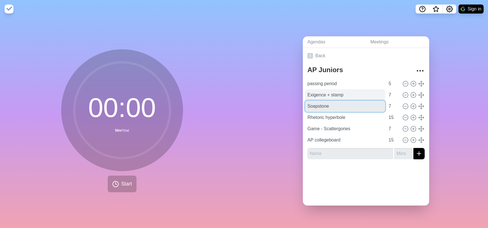
type input "Soapstone"
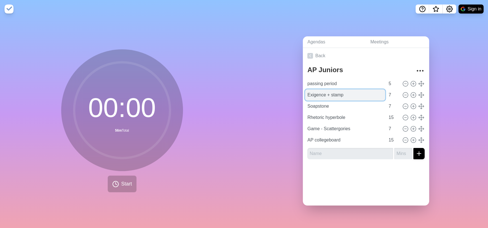
click at [342, 94] on input "Exigence + stamp" at bounding box center [345, 94] width 80 height 11
type input "Exigence + stamp Vocab"
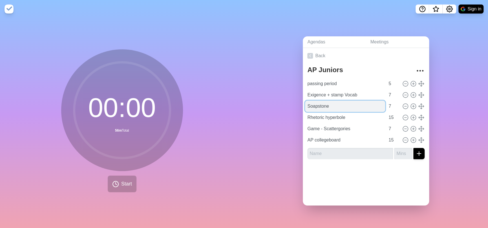
click at [338, 105] on input "Soapstone" at bounding box center [345, 106] width 80 height 11
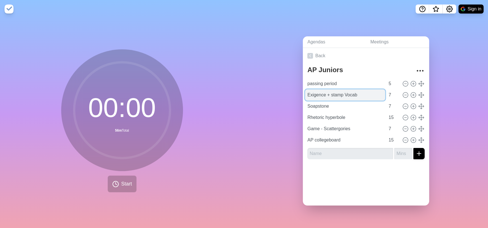
drag, startPoint x: 360, startPoint y: 92, endPoint x: 334, endPoint y: 95, distance: 25.8
click at [334, 95] on input "Exigence + stamp Vocab" at bounding box center [345, 94] width 80 height 11
click at [468, 77] on div "Agendas Meetings Back AP Juniors passing period 5 Exigence + stamp Vocab 7 Soap…" at bounding box center [366, 123] width 244 height 210
click at [116, 182] on polyline at bounding box center [116, 183] width 1 height 2
